Goal: Navigation & Orientation: Find specific page/section

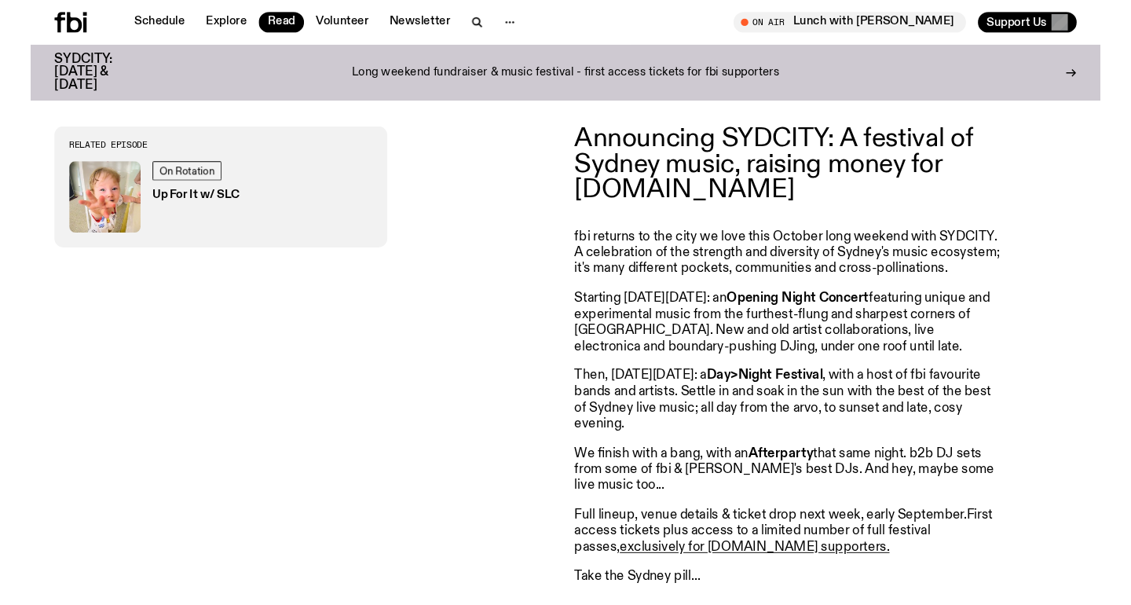
scroll to position [574, 0]
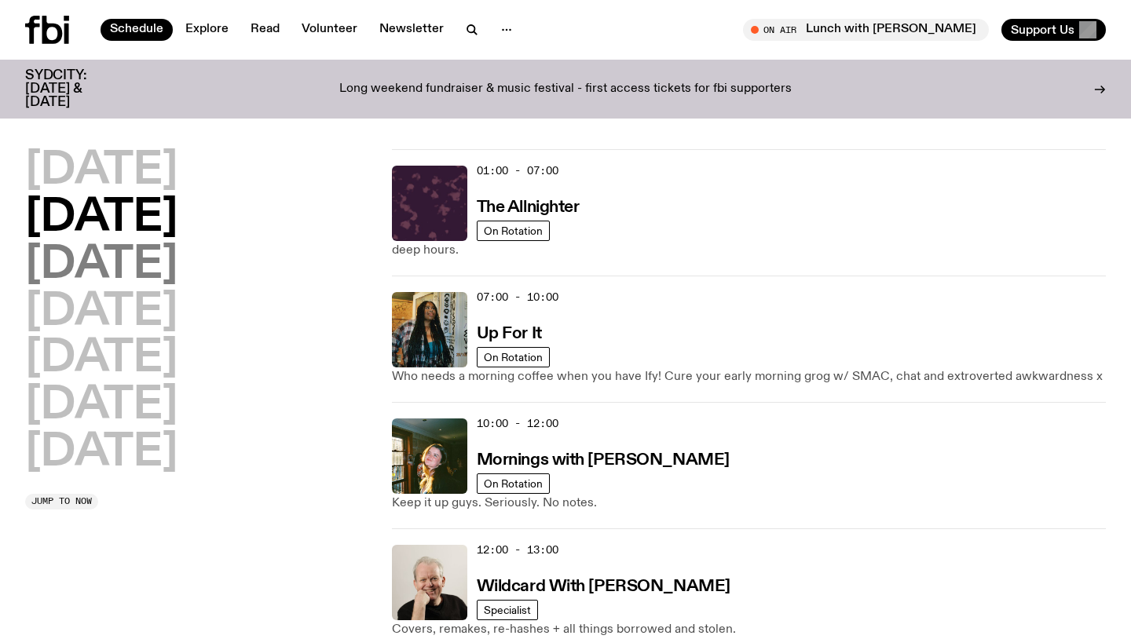
click at [178, 274] on h2 "Wednesday" at bounding box center [101, 266] width 152 height 44
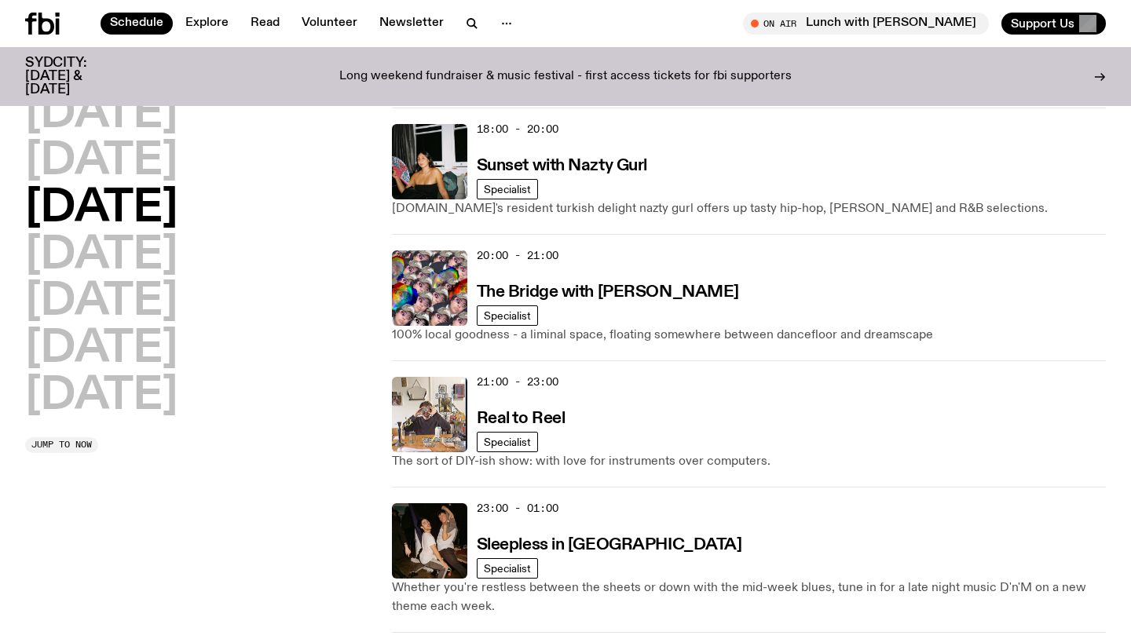
scroll to position [811, 0]
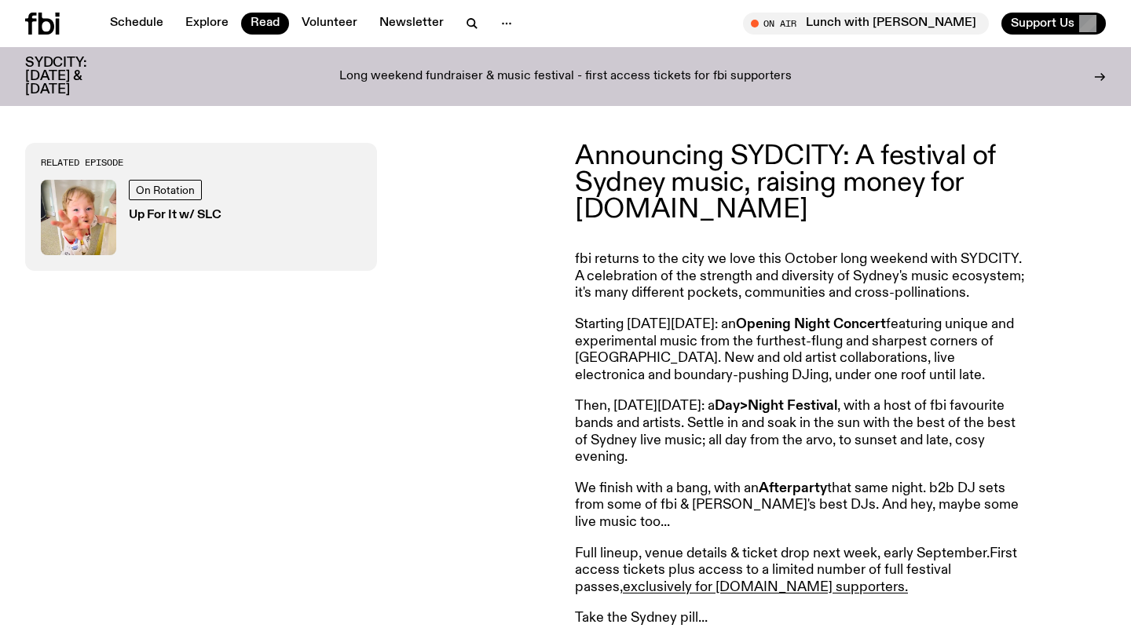
scroll to position [581, 0]
